Goal: Task Accomplishment & Management: Complete application form

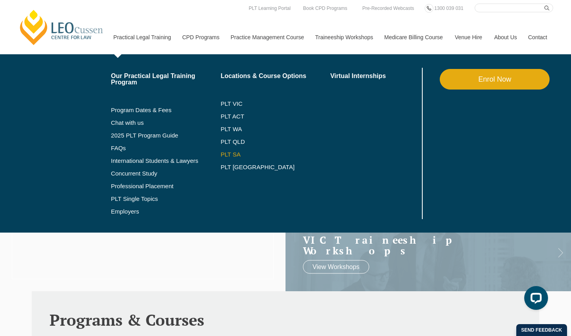
click at [223, 155] on link "PLT SA" at bounding box center [275, 154] width 110 height 6
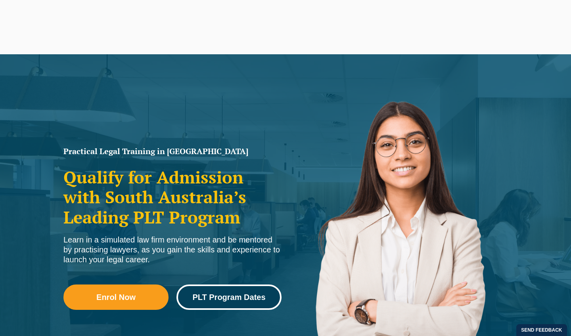
click at [233, 293] on span "PLT Program Dates" at bounding box center [228, 297] width 73 height 8
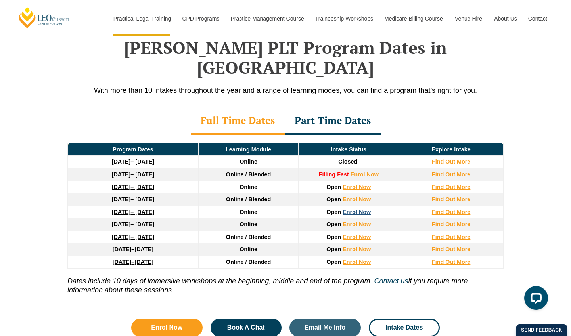
click at [352, 209] on link "Enrol Now" at bounding box center [356, 212] width 28 height 6
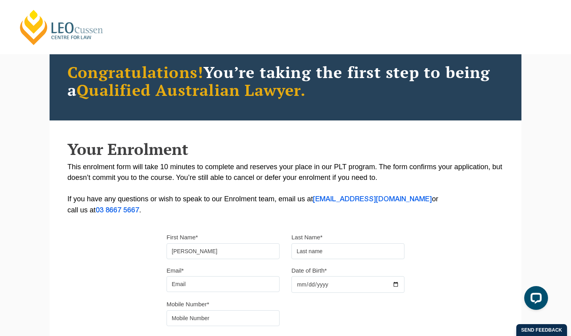
type input "[PERSON_NAME]"
type input "[EMAIL_ADDRESS][DOMAIN_NAME]"
click at [314, 287] on input "Date of Birth*" at bounding box center [347, 284] width 113 height 17
click at [311, 285] on input "Date of Birth*" at bounding box center [347, 284] width 113 height 17
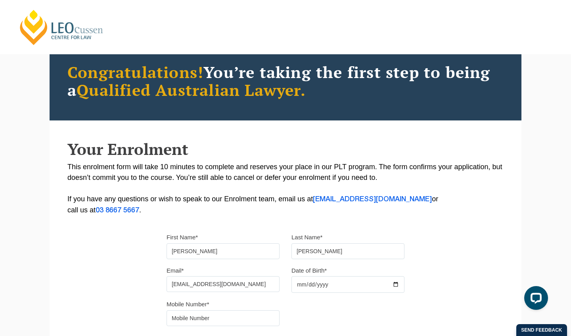
click at [327, 286] on input "Date of Birth*" at bounding box center [347, 284] width 113 height 17
type input "[DATE]"
click at [372, 206] on p "This enrolment form will take 10 minutes to complete and reserves your place in…" at bounding box center [285, 189] width 436 height 54
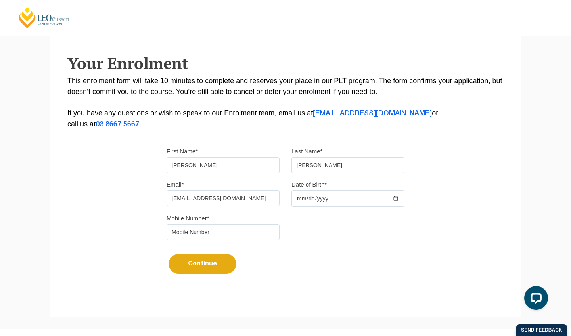
scroll to position [206, 0]
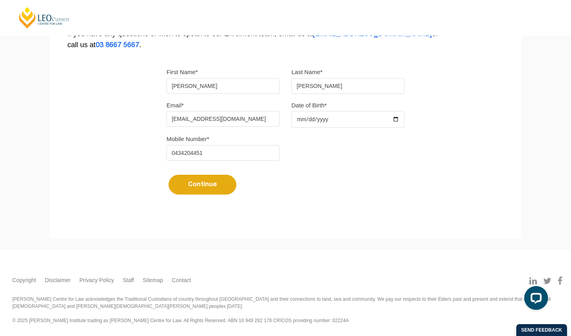
type input "0434204451"
click at [197, 190] on button "Continue" at bounding box center [202, 185] width 68 height 20
select select
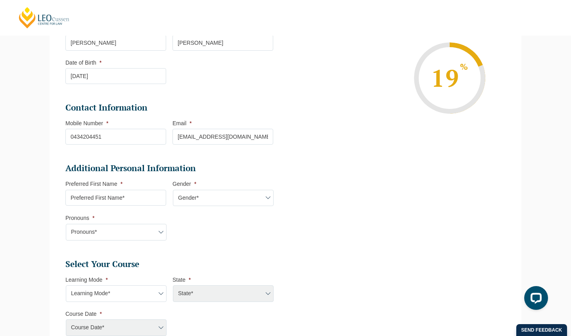
scroll to position [170, 0]
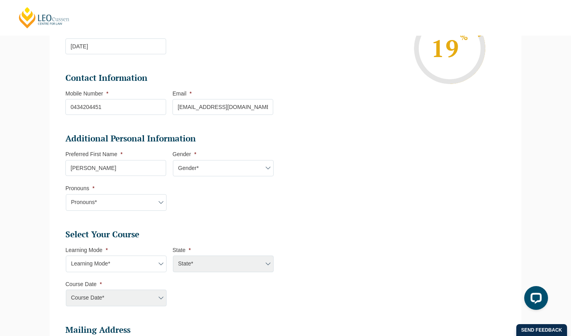
type input "[PERSON_NAME]"
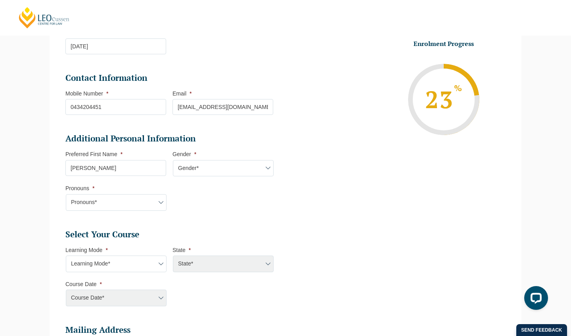
select select "[DEMOGRAPHIC_DATA]"
select select "He/Him/His"
select select "Online Full Time Learning"
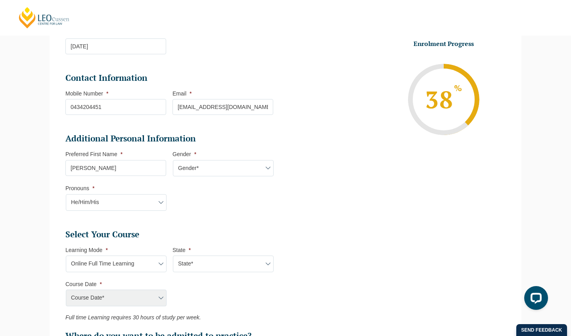
select select "National ([GEOGRAPHIC_DATA]/[GEOGRAPHIC_DATA], [GEOGRAPHIC_DATA], [GEOGRAPHIC_D…"
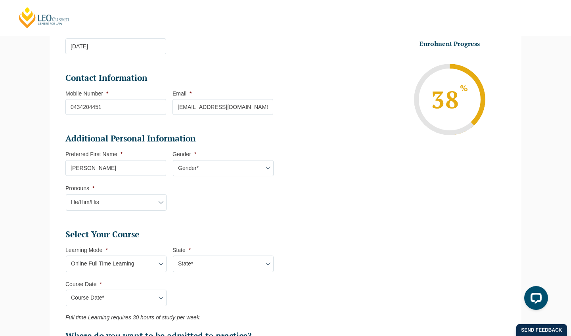
scroll to position [194, 0]
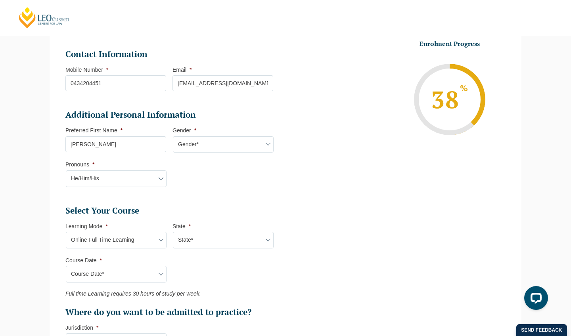
select select "[DATE] ([DATE] to [DATE])"
type input "Intake [DATE] FT"
type input "Practical Legal Training (NAT)"
select select "NAT PLT (MAR) 2026 Full Time Online"
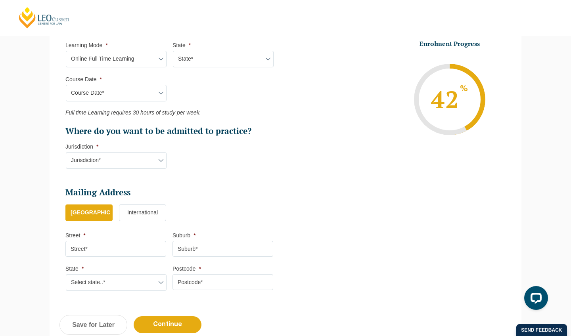
scroll to position [376, 0]
select select "SA"
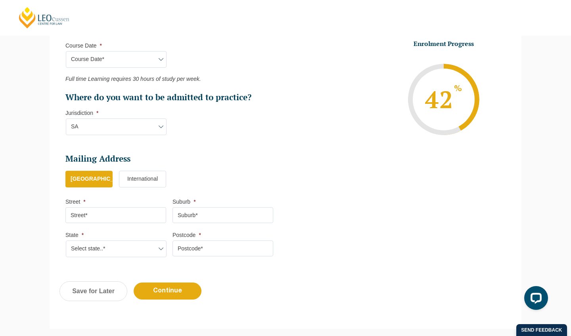
scroll to position [422, 0]
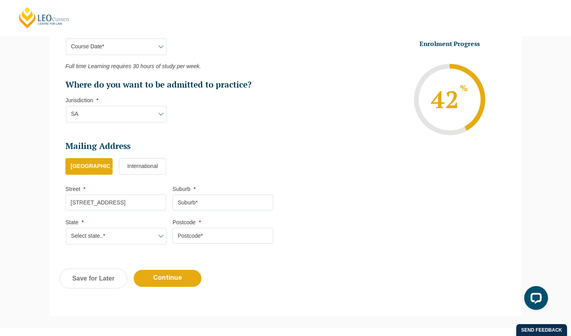
type input "[STREET_ADDRESS]"
click at [192, 197] on input "Suburb *" at bounding box center [222, 203] width 101 height 16
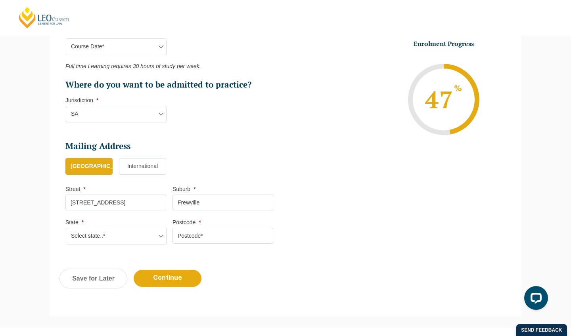
type input "Frewville"
select select "SA"
click at [204, 222] on li "Postcode *" at bounding box center [225, 231] width 107 height 25
type input "5063"
click at [176, 278] on input "Continue" at bounding box center [168, 278] width 68 height 17
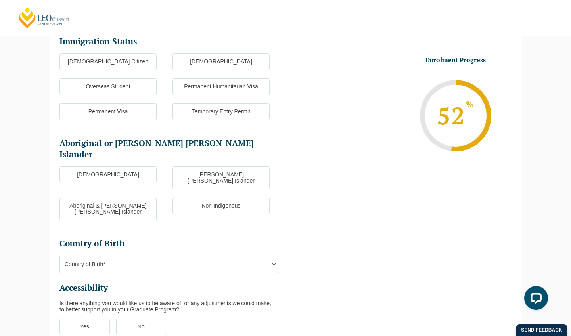
scroll to position [69, 0]
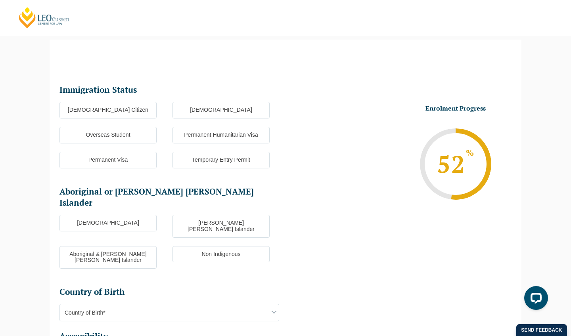
click at [138, 107] on label "[DEMOGRAPHIC_DATA] Citizen" at bounding box center [107, 110] width 97 height 17
click at [0, 0] on input "[DEMOGRAPHIC_DATA] Citizen" at bounding box center [0, 0] width 0 height 0
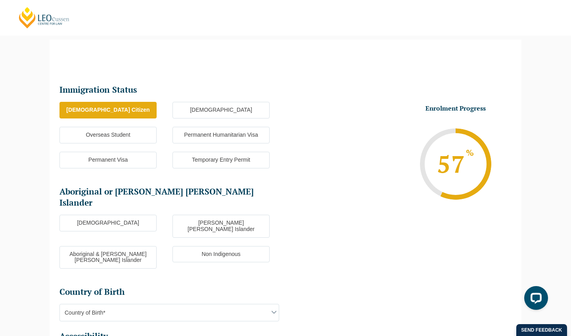
click at [200, 246] on label "Non Indigenous" at bounding box center [220, 254] width 97 height 17
click at [0, 0] on input "Non Indigenous" at bounding box center [0, 0] width 0 height 0
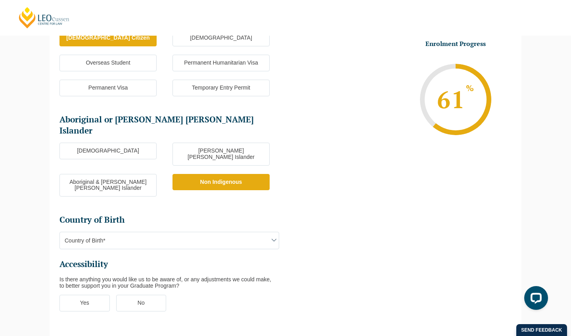
scroll to position [154, 0]
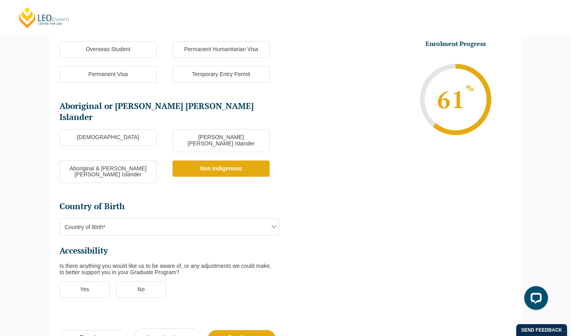
click at [187, 219] on span "Country of Birth*" at bounding box center [169, 227] width 219 height 17
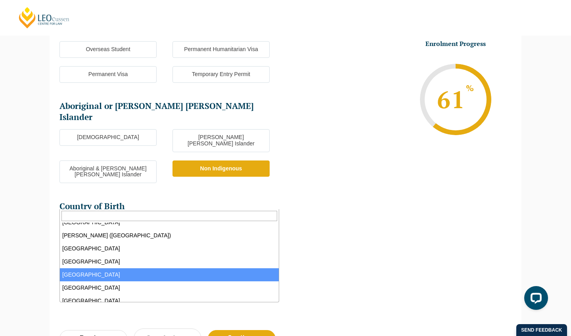
scroll to position [19, 0]
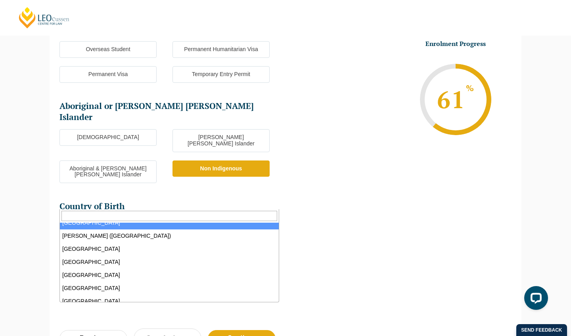
select select "Australia 1101"
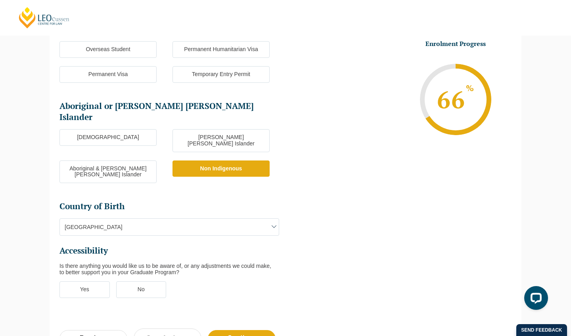
click at [135, 281] on label "No" at bounding box center [141, 289] width 50 height 17
click at [0, 0] on input "No" at bounding box center [0, 0] width 0 height 0
click at [223, 330] on input "Continue" at bounding box center [242, 338] width 68 height 17
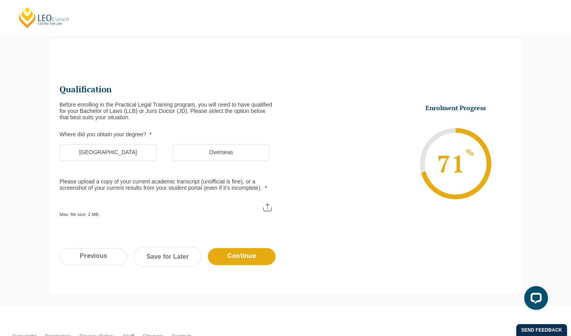
scroll to position [69, 0]
click at [124, 154] on label "[GEOGRAPHIC_DATA]" at bounding box center [107, 153] width 97 height 17
click at [0, 0] on input "[GEOGRAPHIC_DATA]" at bounding box center [0, 0] width 0 height 0
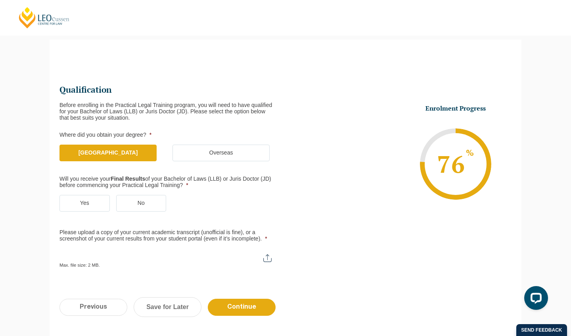
click at [78, 198] on label "Yes" at bounding box center [84, 203] width 50 height 17
click at [0, 0] on input "Yes" at bounding box center [0, 0] width 0 height 0
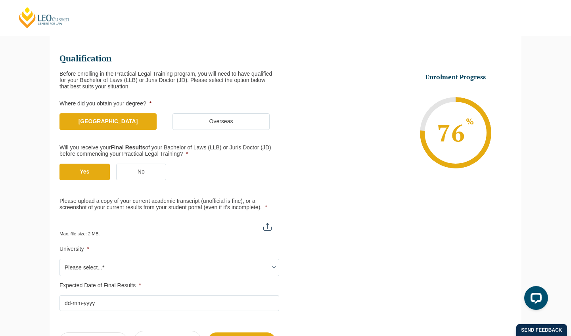
scroll to position [103, 0]
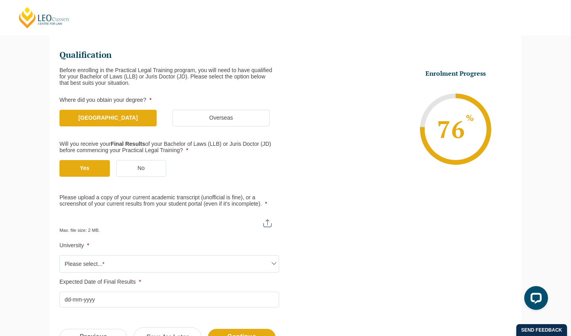
click at [267, 220] on input "Please upload a copy of your current academic transcript (unofficial is fine), …" at bounding box center [169, 220] width 220 height 13
type input "C:\fakepath\7I8wdQ-UnofficialTranscript.pdf"
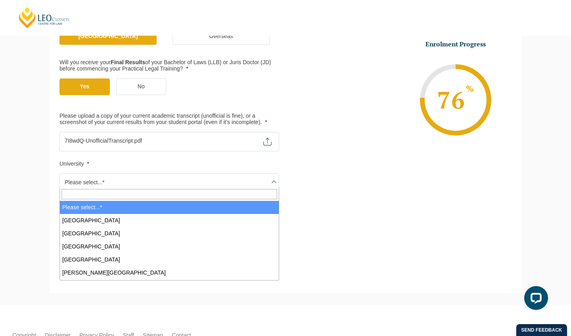
click at [250, 174] on span "Please select...*" at bounding box center [169, 182] width 219 height 17
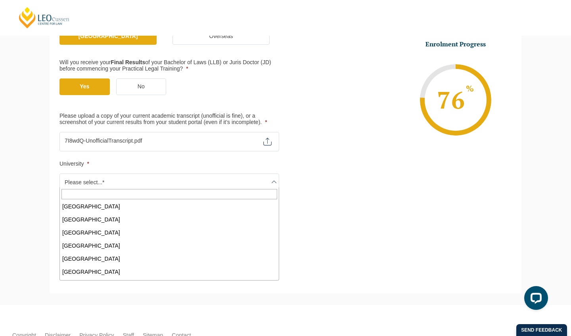
scroll to position [381, 0]
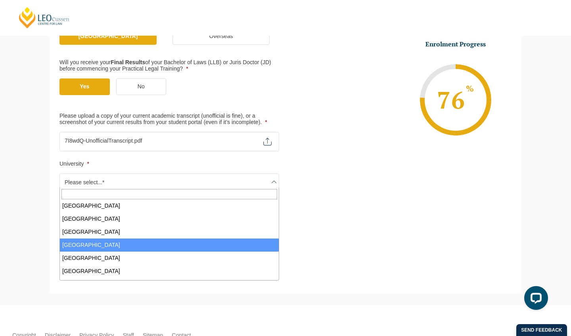
select select "[GEOGRAPHIC_DATA]"
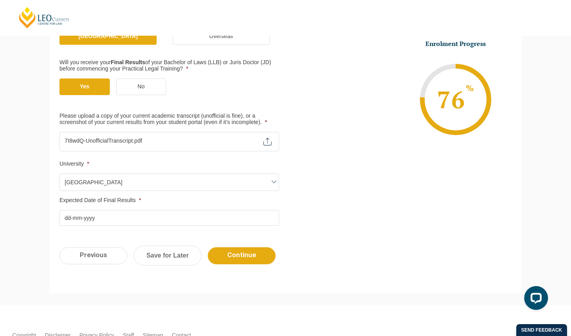
click at [126, 212] on input "Expected Date of Final Results *" at bounding box center [169, 218] width 220 height 16
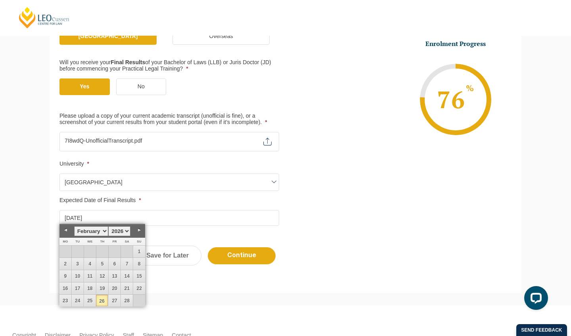
type input "[DATE]"
click at [318, 192] on ul "Qualification Before enrolling in the Practical Legal Training program, you wil…" at bounding box center [285, 96] width 452 height 259
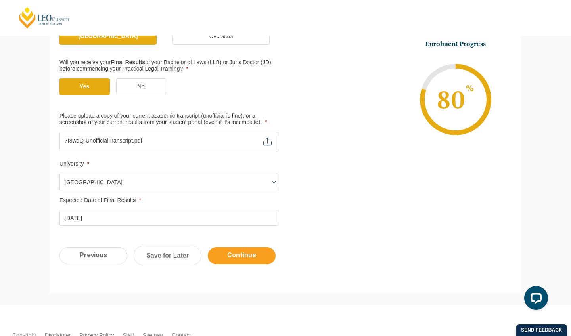
click at [243, 250] on input "Continue" at bounding box center [242, 255] width 68 height 17
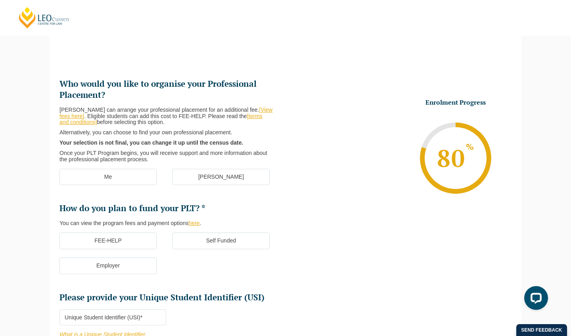
scroll to position [69, 0]
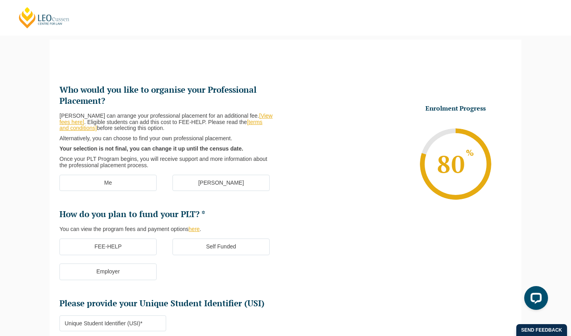
click at [189, 184] on label "[PERSON_NAME]" at bounding box center [220, 183] width 97 height 17
click at [0, 0] on input "[PERSON_NAME]" at bounding box center [0, 0] width 0 height 0
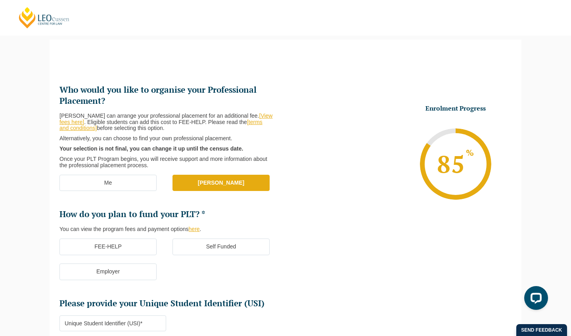
click at [148, 182] on label "Me" at bounding box center [107, 183] width 97 height 17
click at [0, 0] on input "Me" at bounding box center [0, 0] width 0 height 0
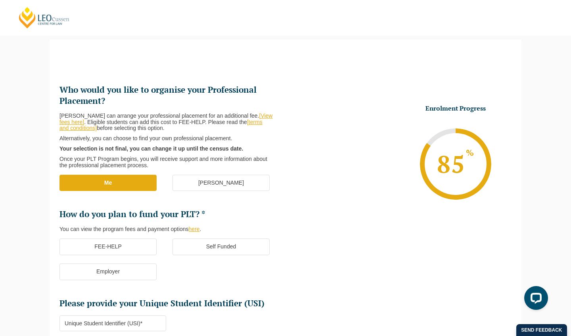
click at [143, 244] on label "FEE-HELP" at bounding box center [107, 247] width 97 height 17
click at [0, 0] on input "FEE-HELP" at bounding box center [0, 0] width 0 height 0
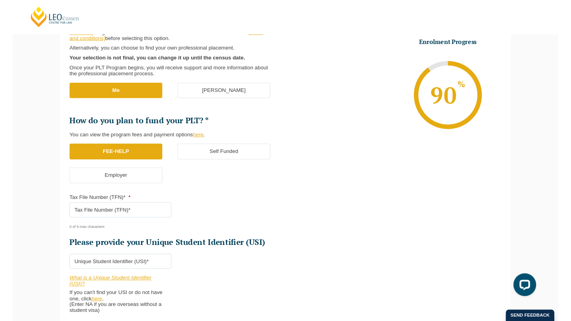
scroll to position [164, 0]
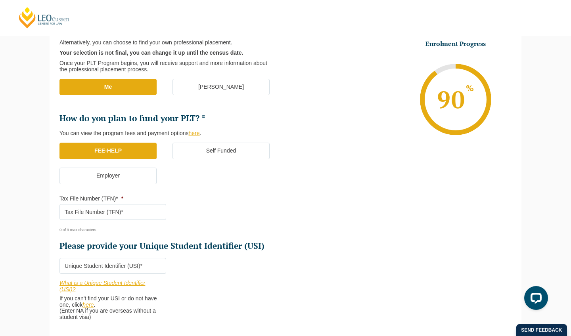
click at [131, 213] on input "Tax File Number (TFN)* *" at bounding box center [112, 212] width 107 height 16
type input "509595348"
click at [142, 264] on input "Please provide your Unique Student Identifier (USI) *" at bounding box center [112, 266] width 107 height 16
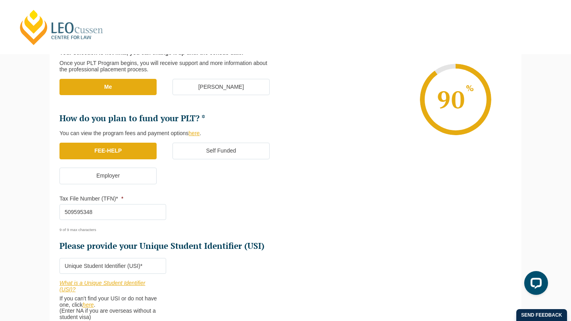
paste input "JAYFML9EBA"
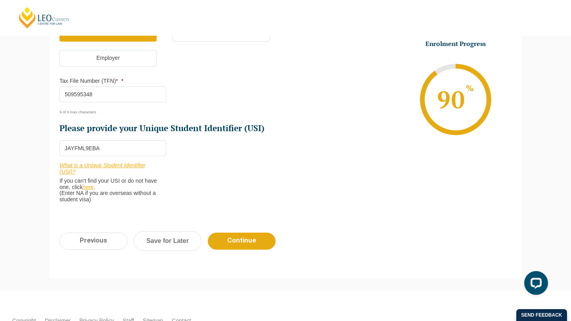
scroll to position [292, 0]
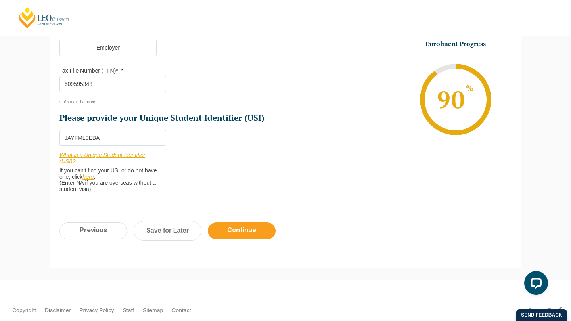
type input "JAYFML9EBA"
click at [241, 229] on input "Continue" at bounding box center [242, 230] width 68 height 17
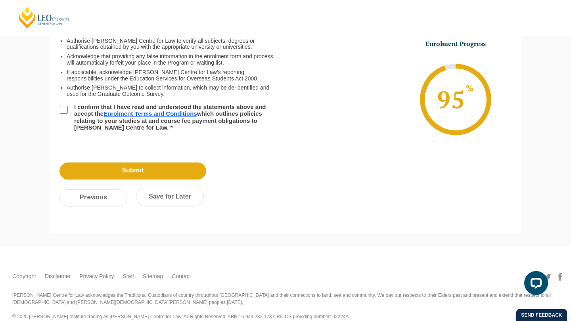
scroll to position [69, 0]
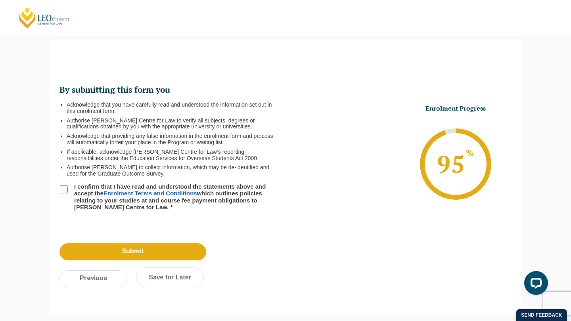
click at [61, 185] on input "I confirm that I have read and understood the statements above and accept the E…" at bounding box center [64, 189] width 8 height 8
checkbox input "true"
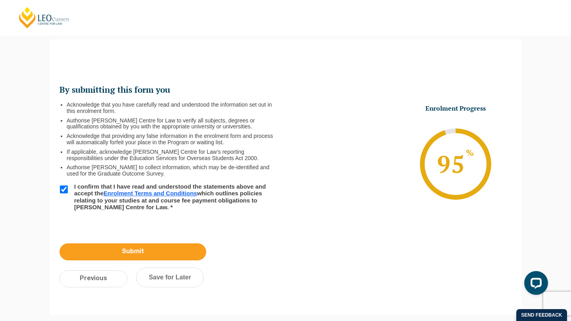
click at [92, 246] on input "Submit" at bounding box center [132, 251] width 147 height 17
